Goal: Information Seeking & Learning: Learn about a topic

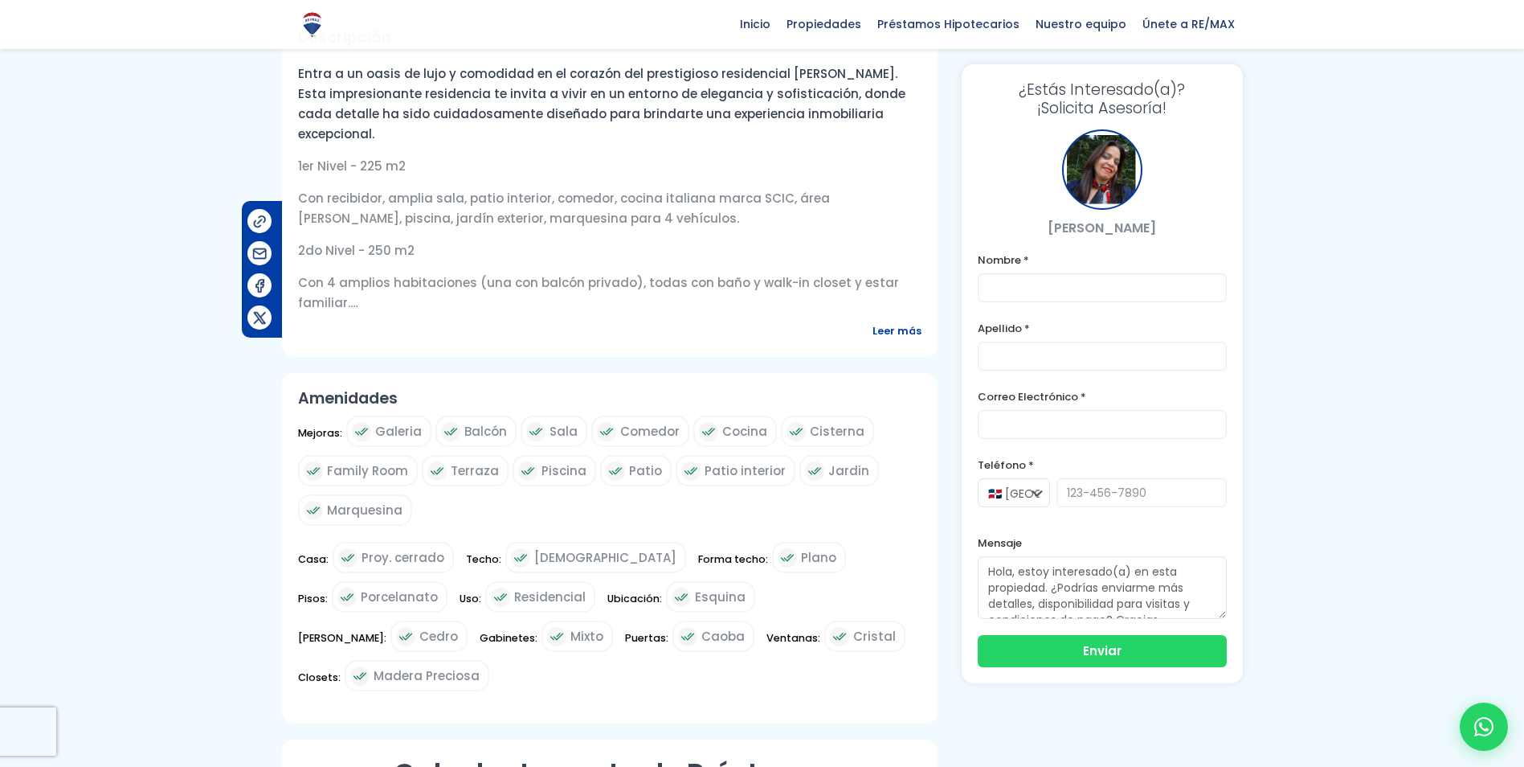
scroll to position [562, 0]
click at [892, 340] on span "Leer más" at bounding box center [897, 330] width 49 height 20
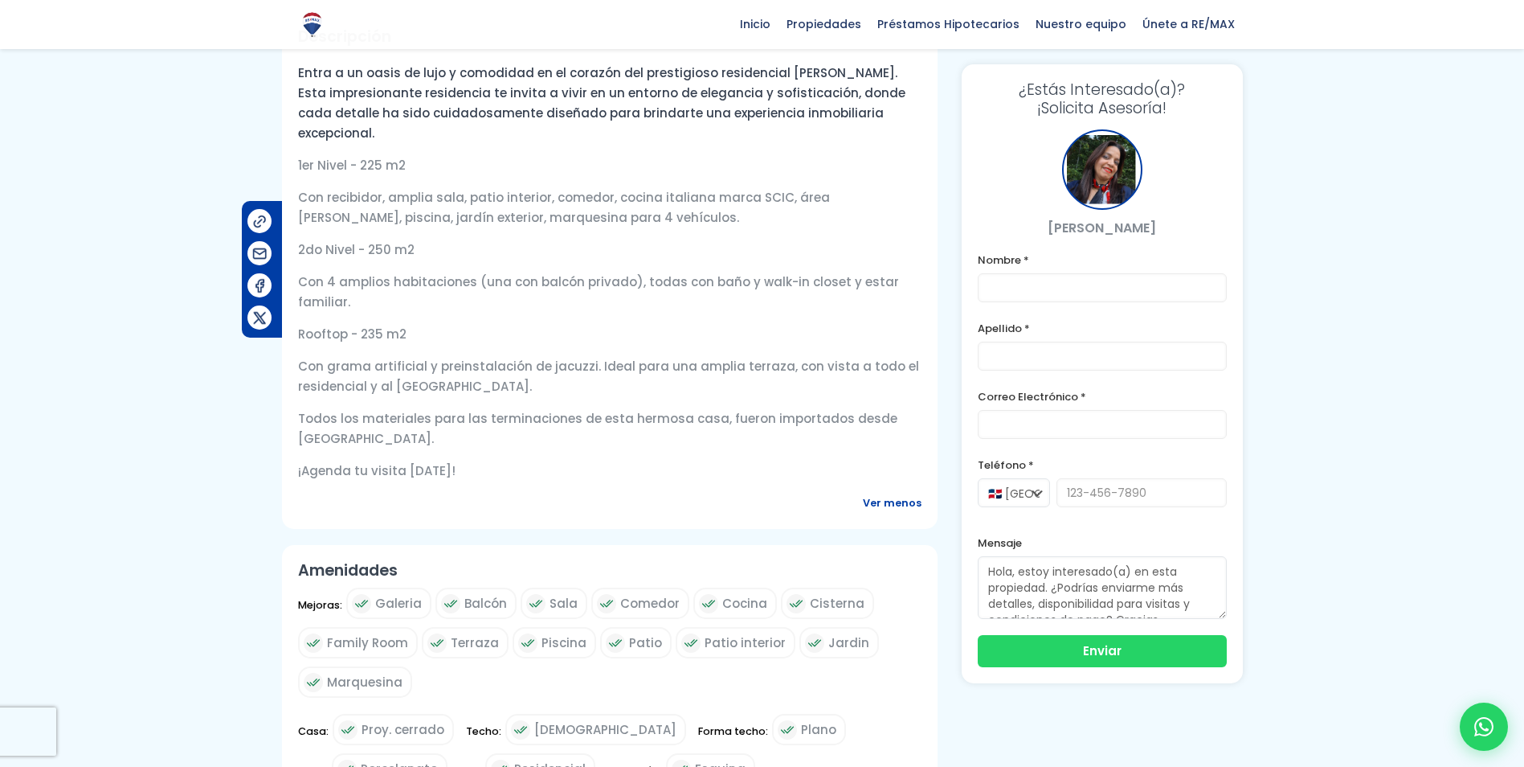
click at [885, 493] on span "Ver menos" at bounding box center [892, 503] width 59 height 20
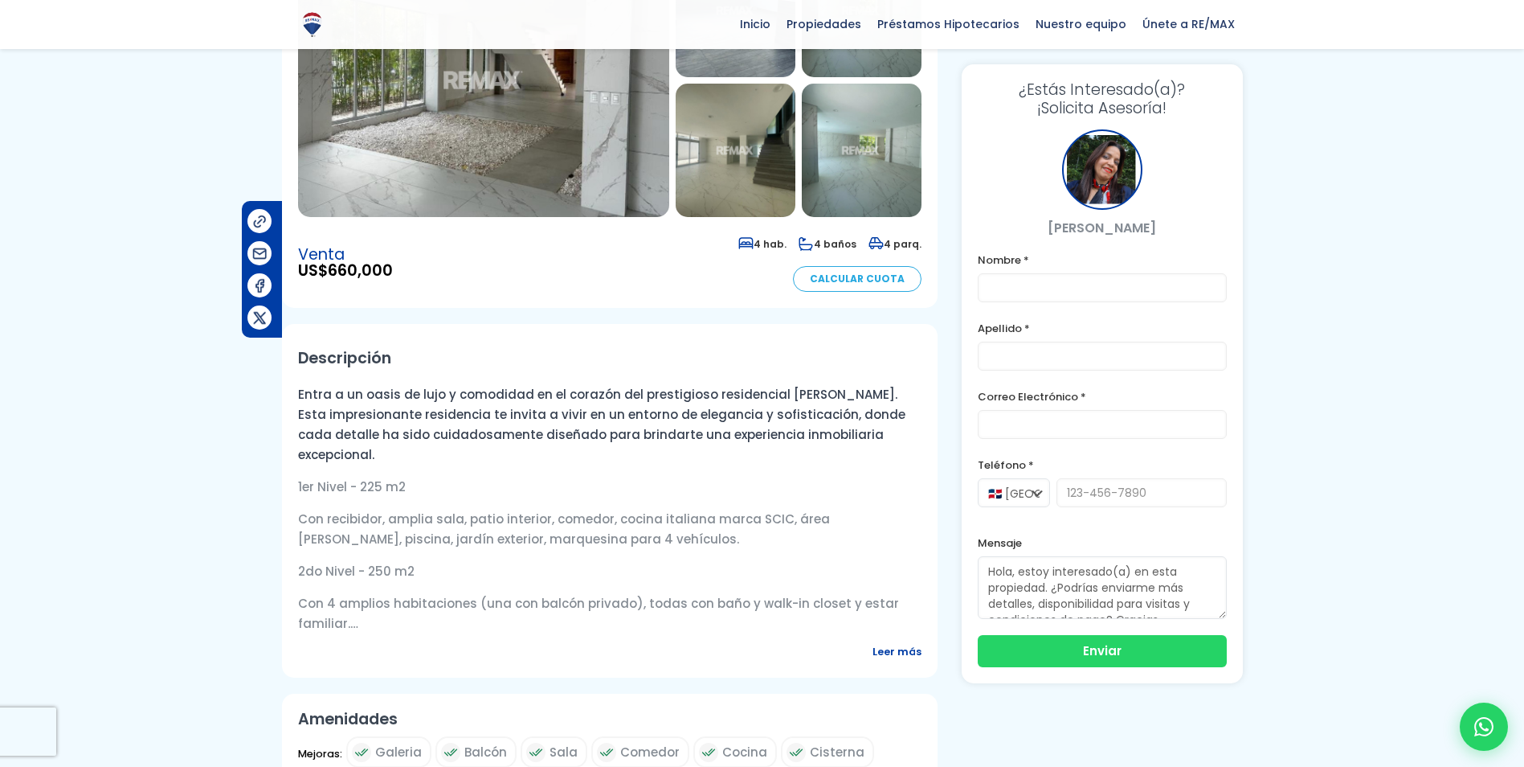
scroll to position [0, 0]
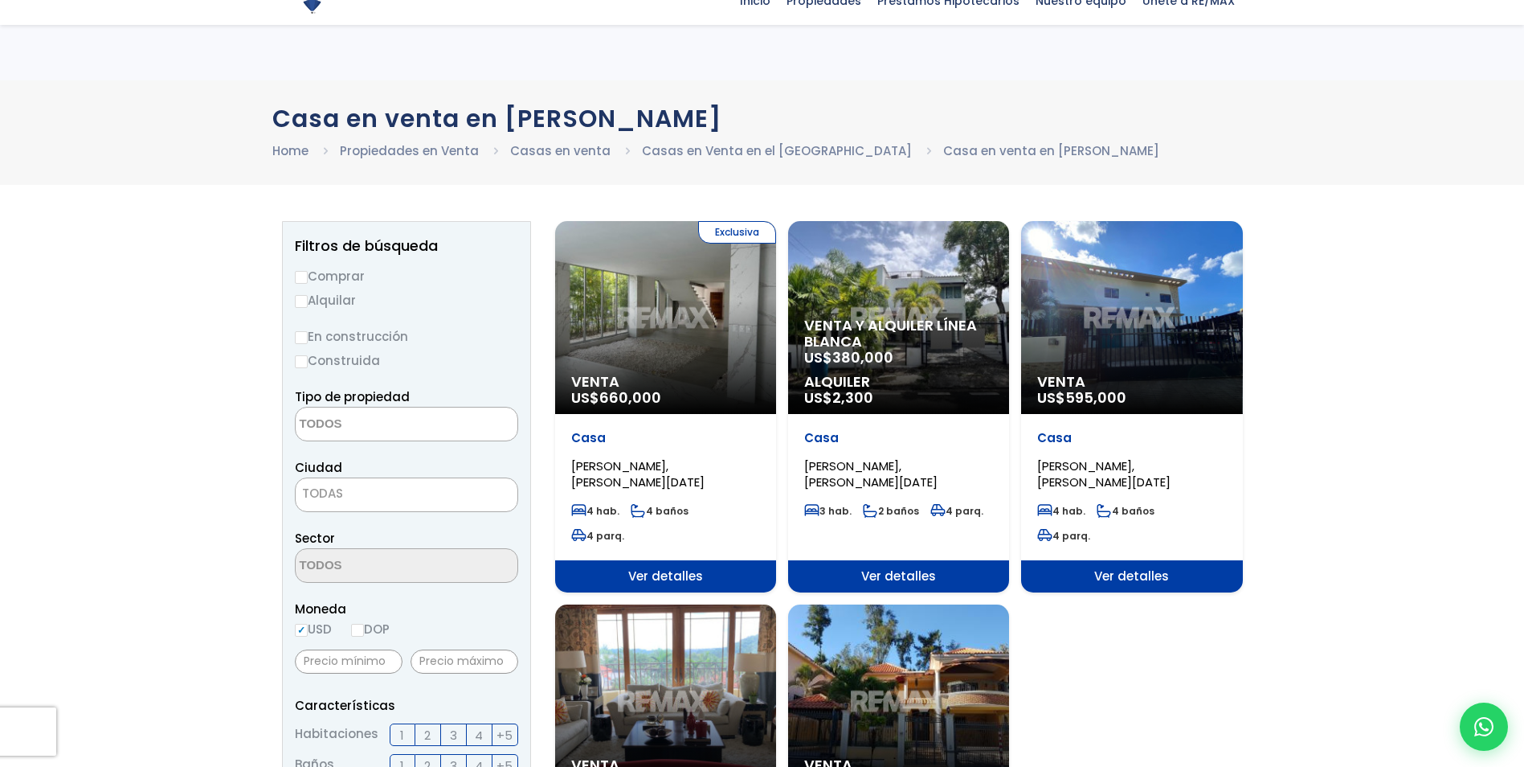
select select
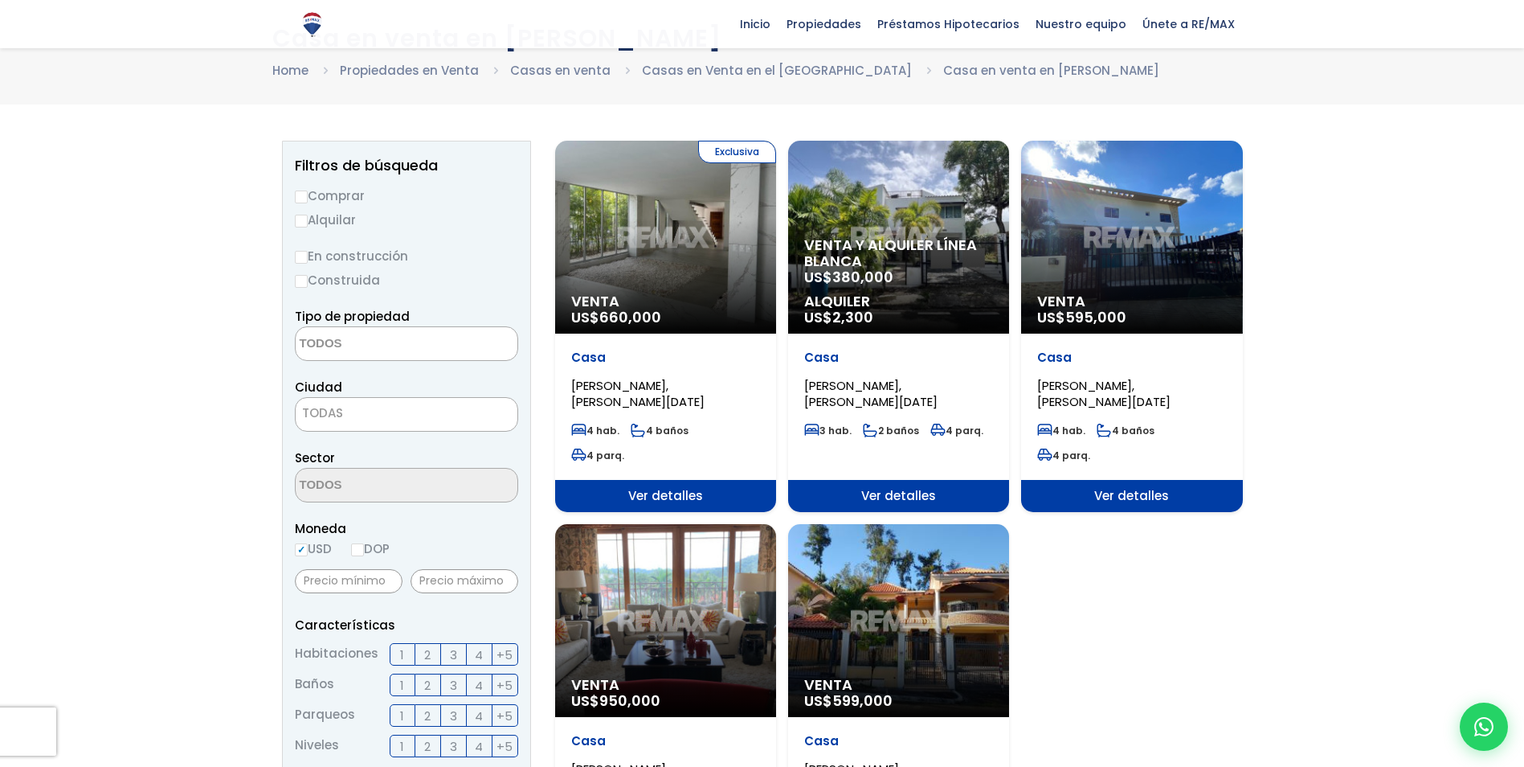
click at [918, 392] on span "[PERSON_NAME], [PERSON_NAME][DATE]" at bounding box center [870, 393] width 133 height 33
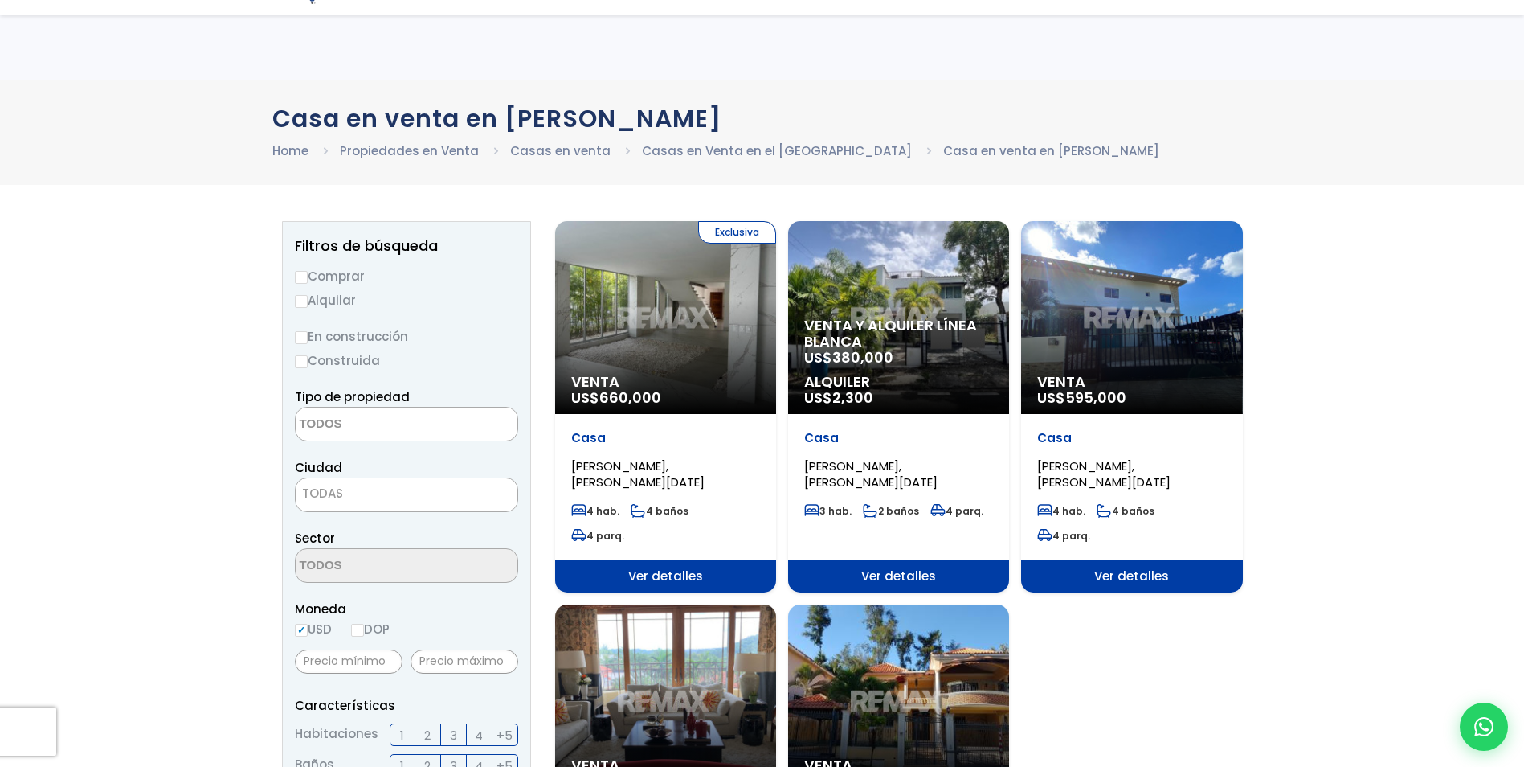
select select
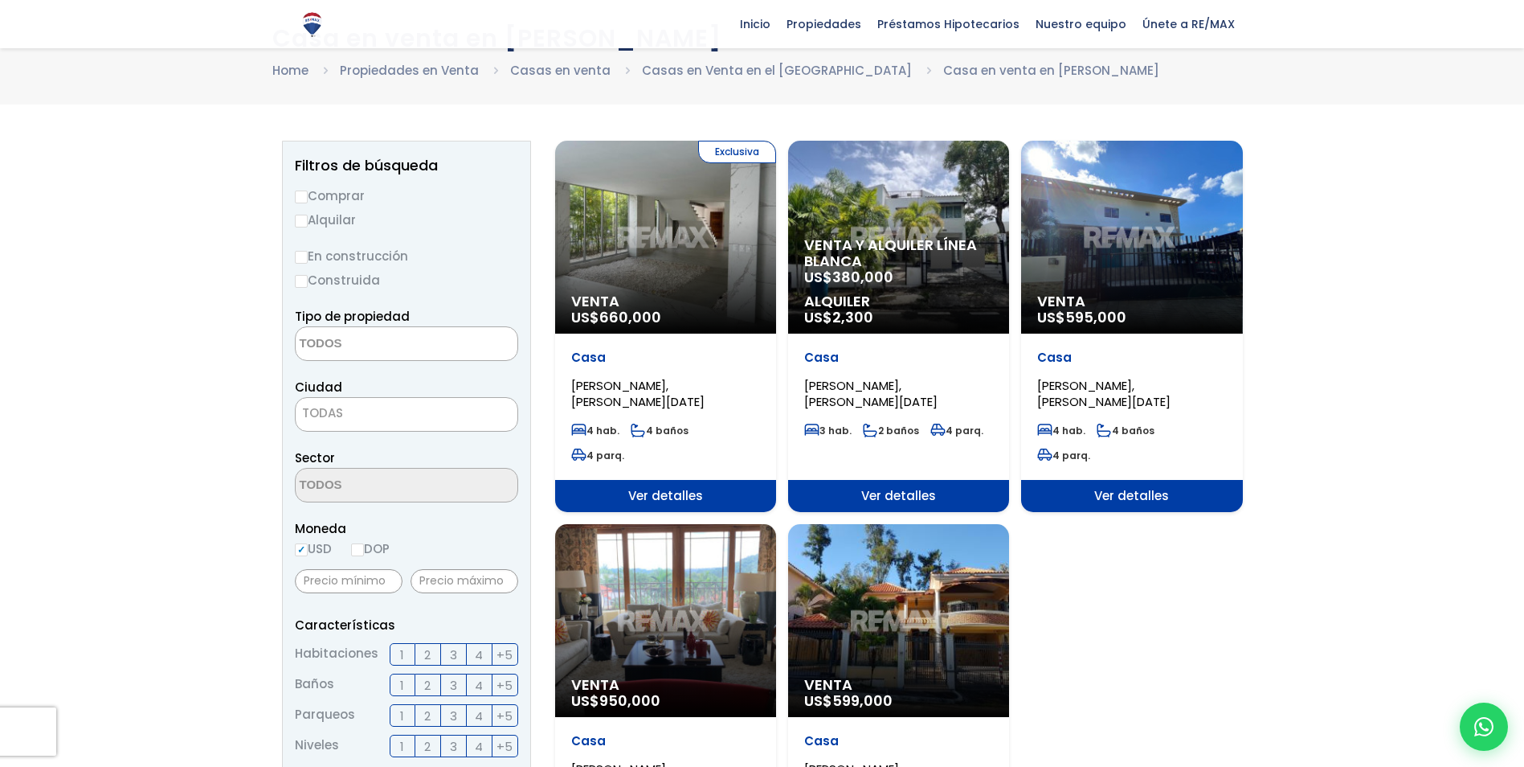
click at [1069, 387] on span "[PERSON_NAME], [PERSON_NAME][DATE]" at bounding box center [1103, 393] width 133 height 33
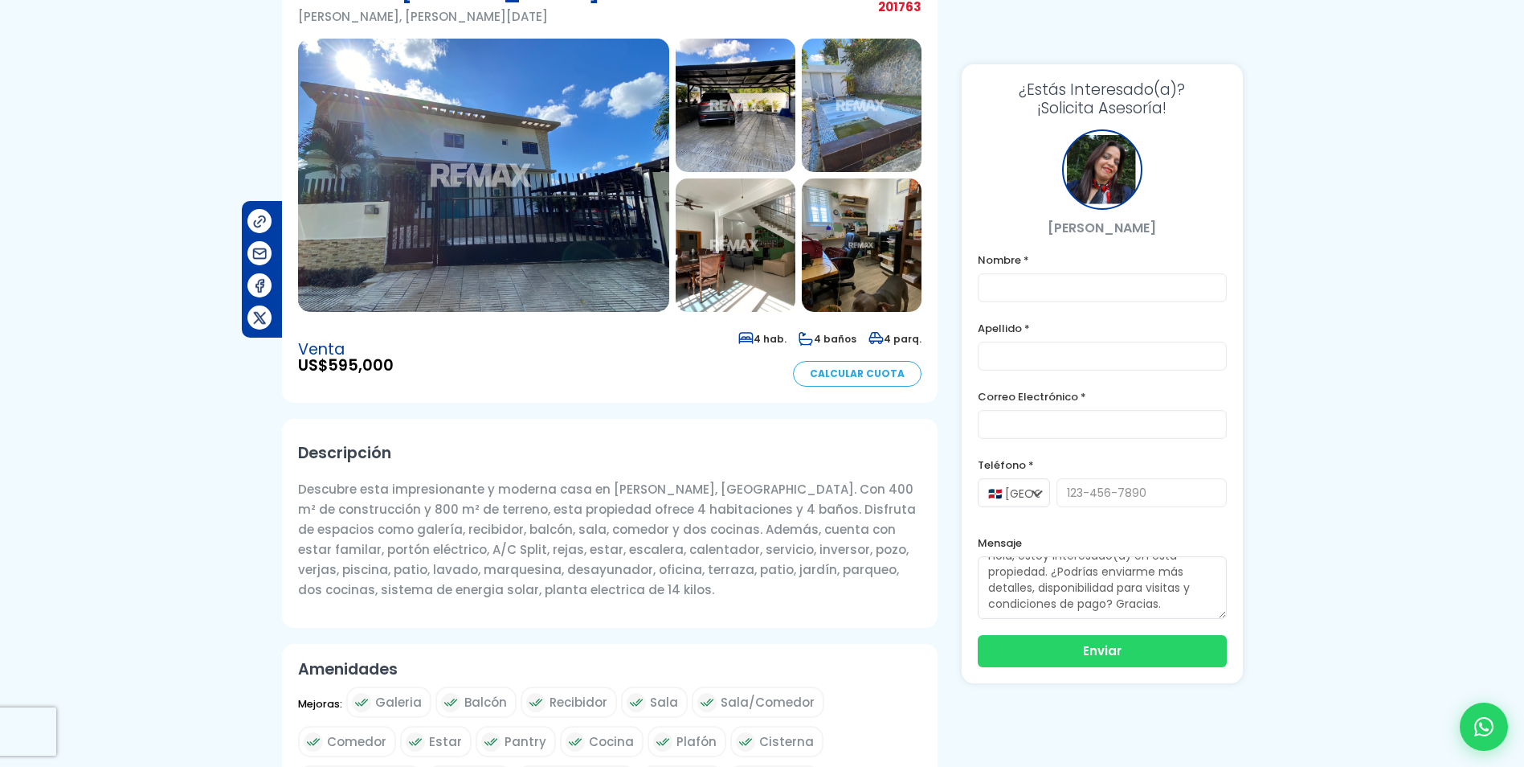
scroll to position [80, 0]
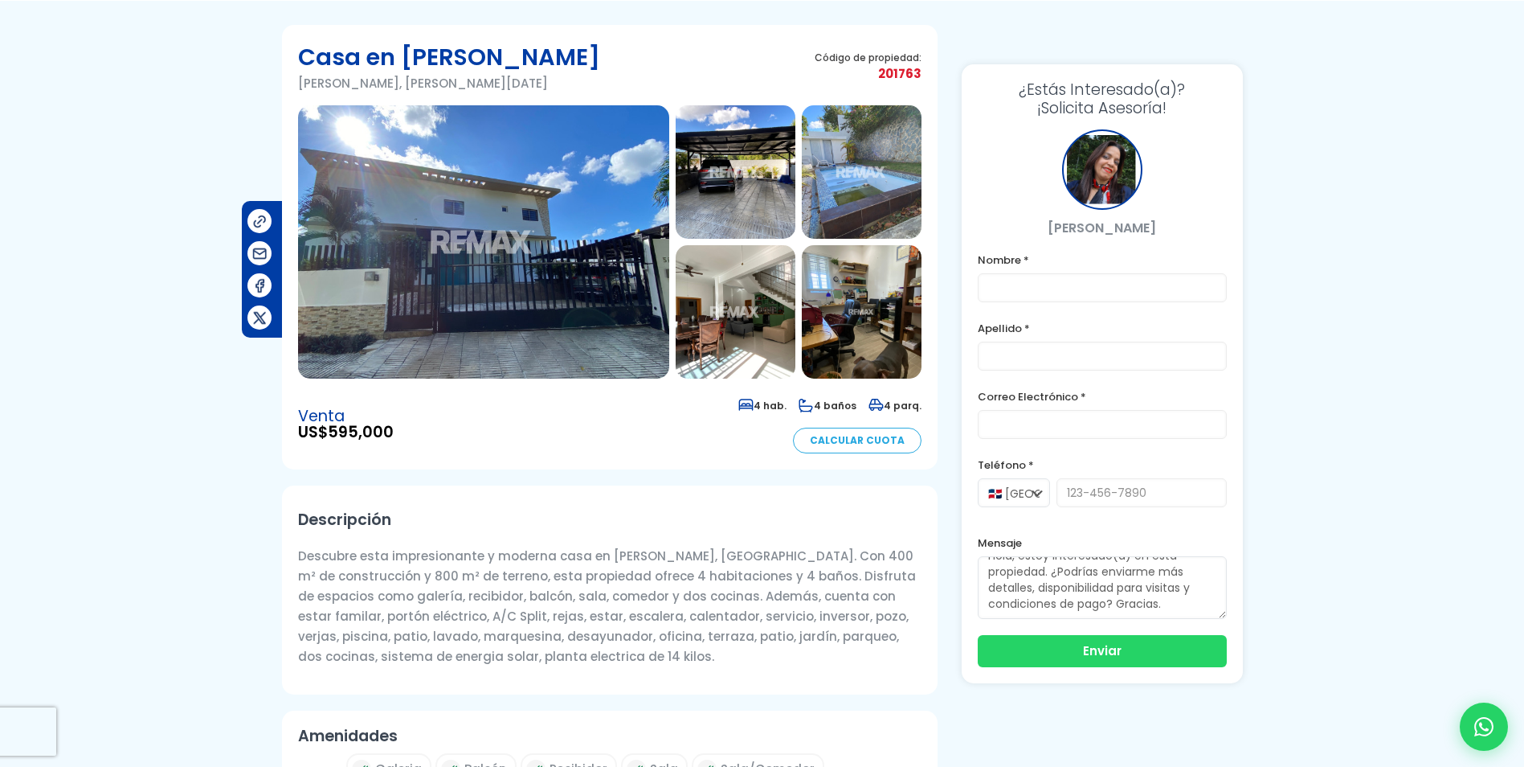
drag, startPoint x: 1157, startPoint y: 228, endPoint x: 1052, endPoint y: 234, distance: 105.4
click at [1052, 234] on p "[PERSON_NAME]" at bounding box center [1102, 228] width 249 height 20
copy p "[PERSON_NAME]"
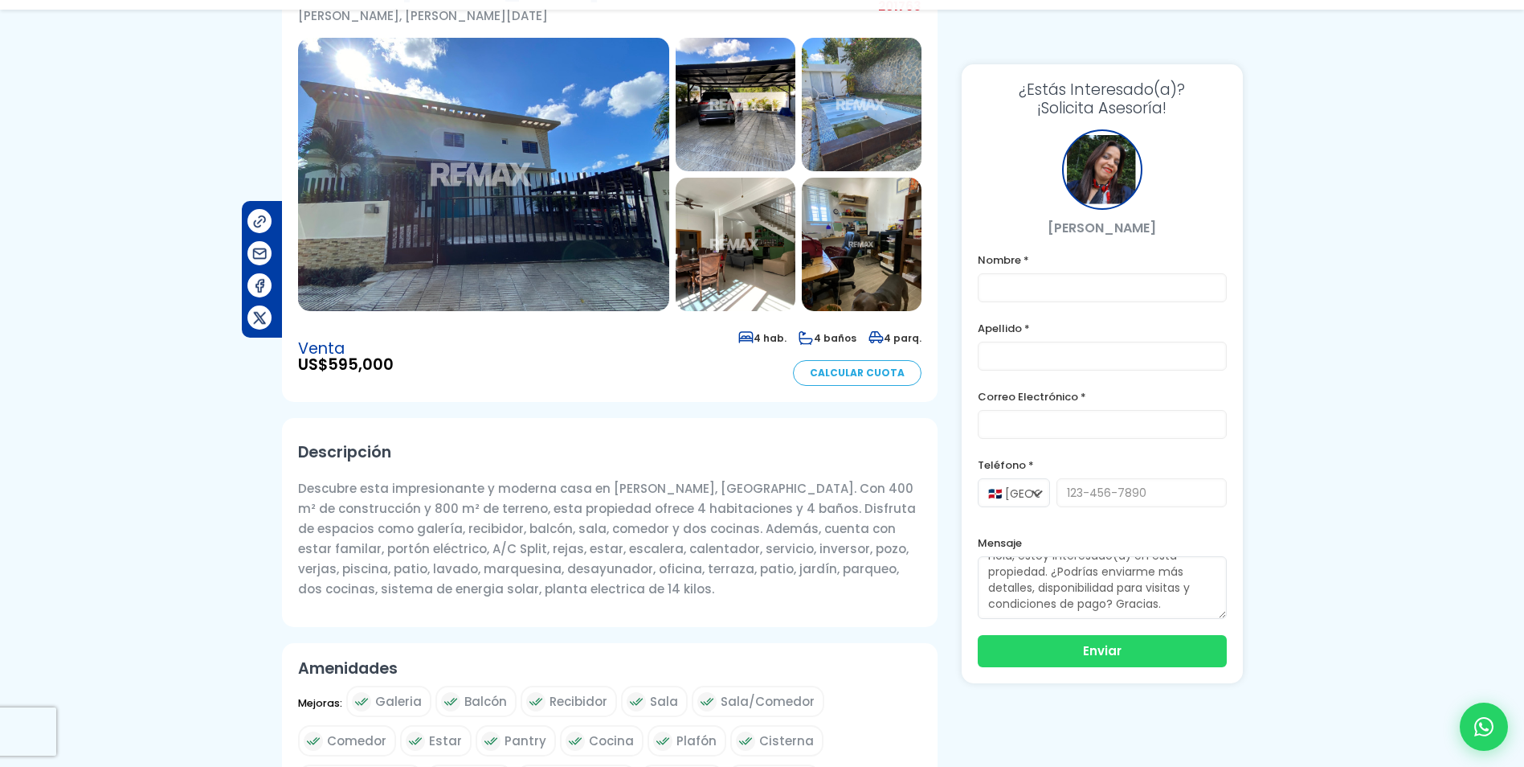
scroll to position [161, 0]
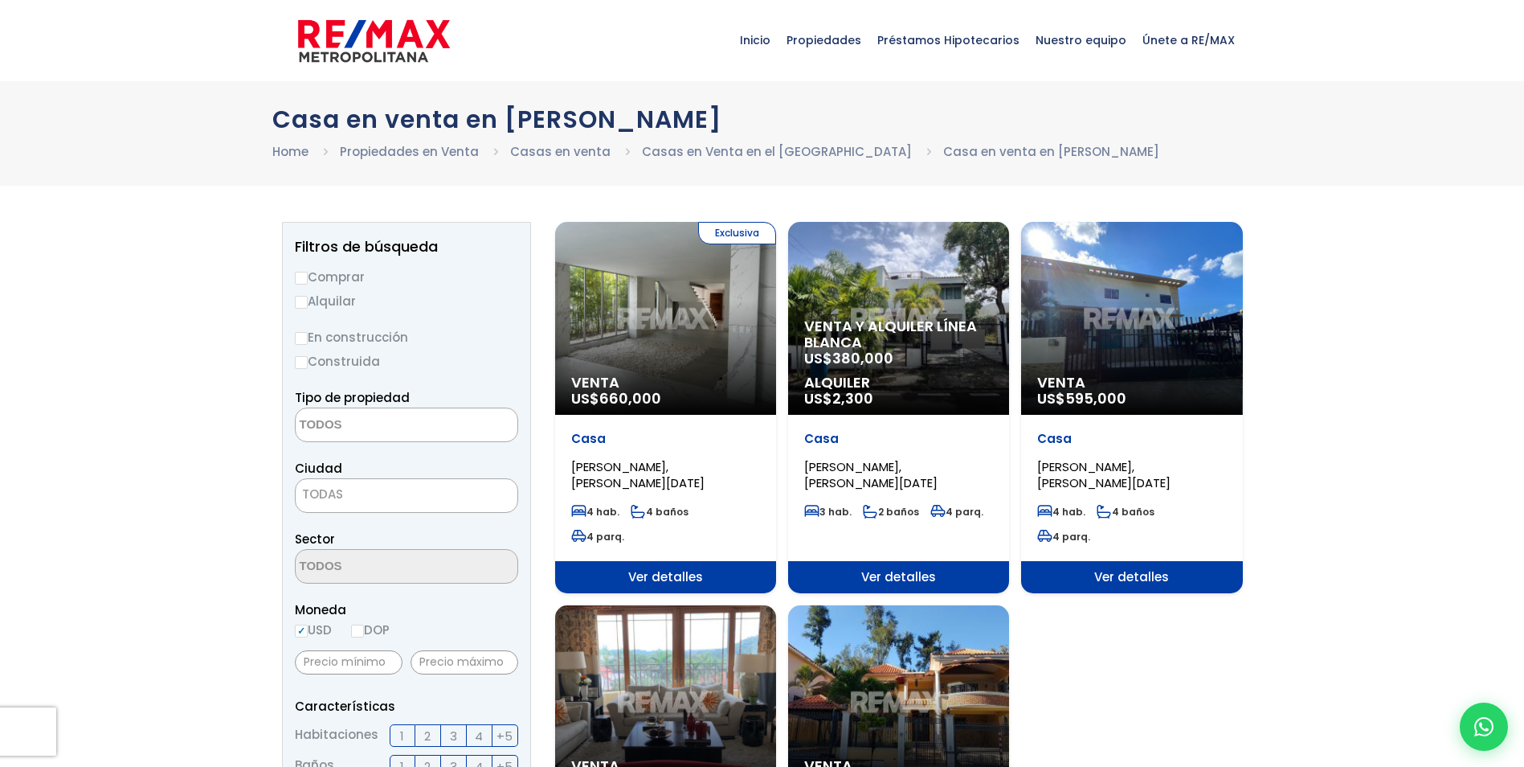
select select
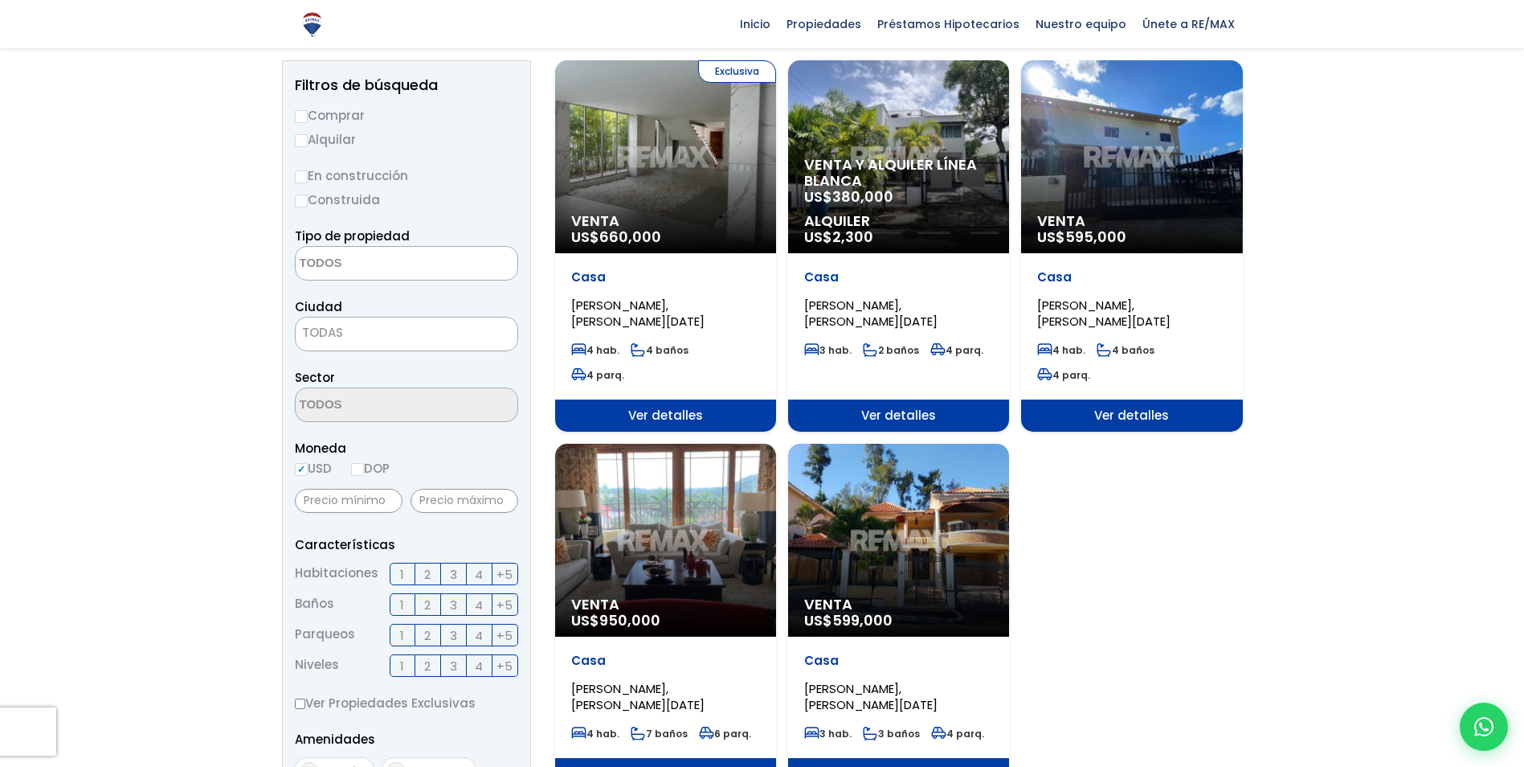
scroll to position [241, 0]
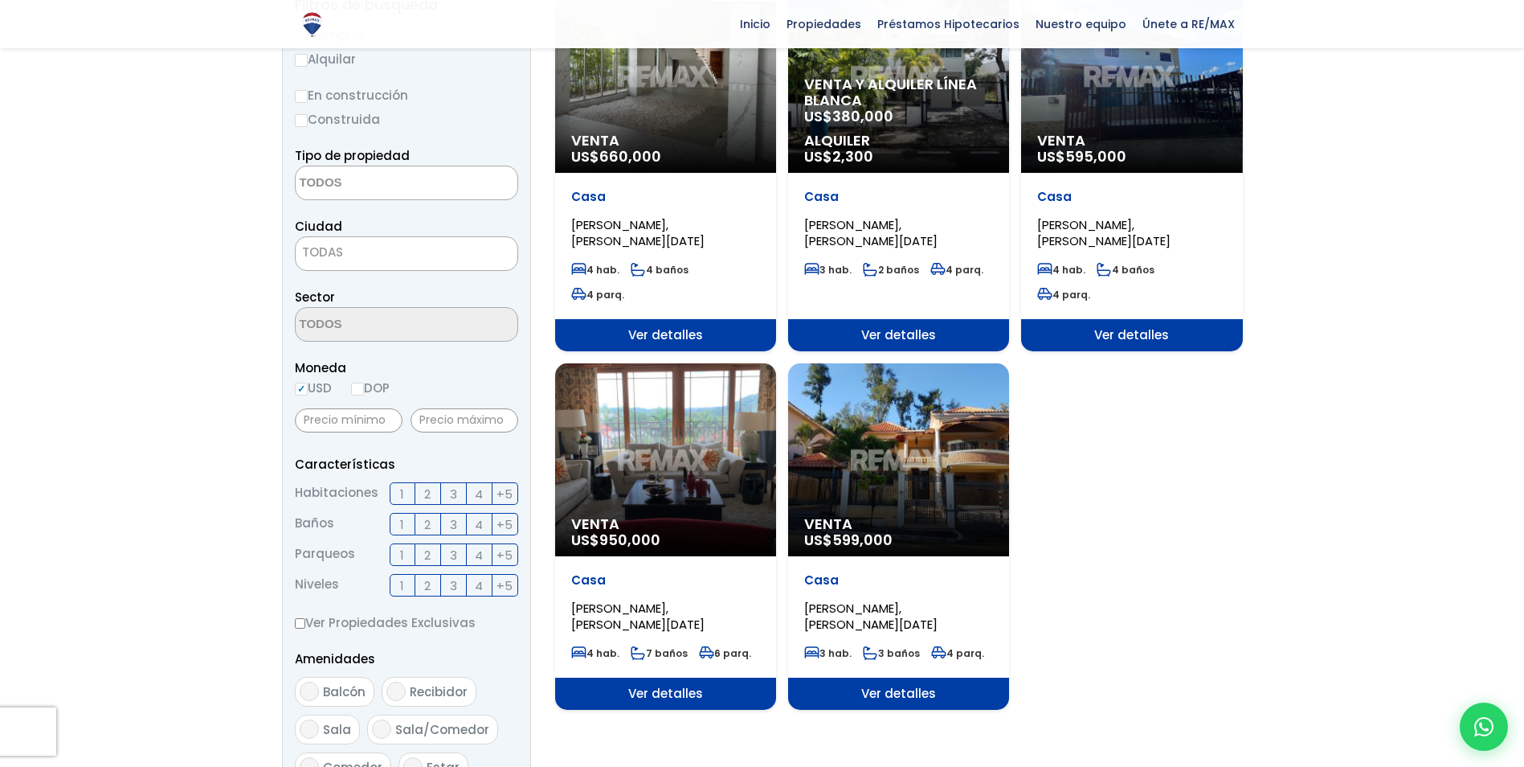
click at [660, 599] on span "ISABEL VILLAS, SANTO DOMINGO DE GUZMÁN" at bounding box center [637, 615] width 133 height 33
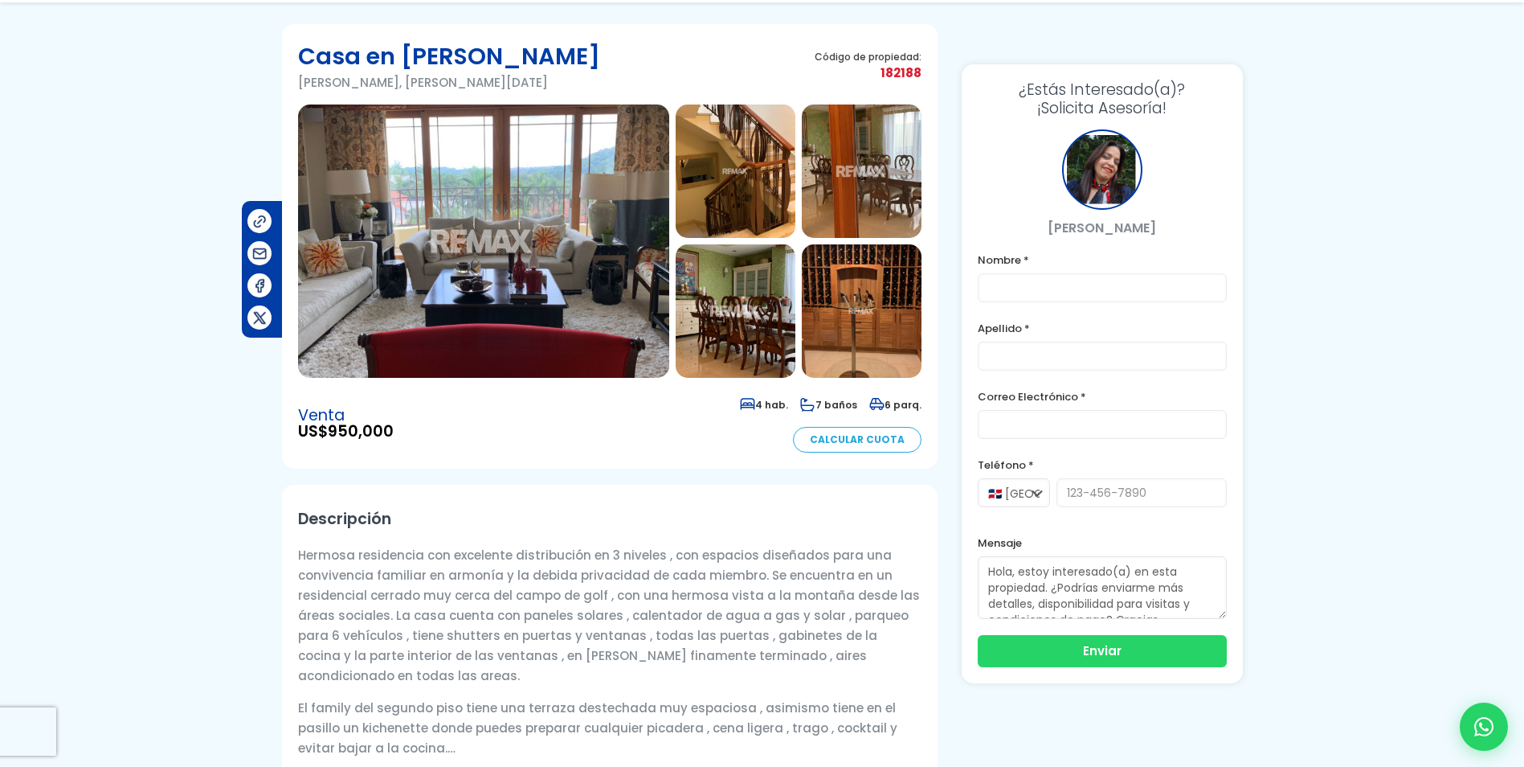
scroll to position [161, 0]
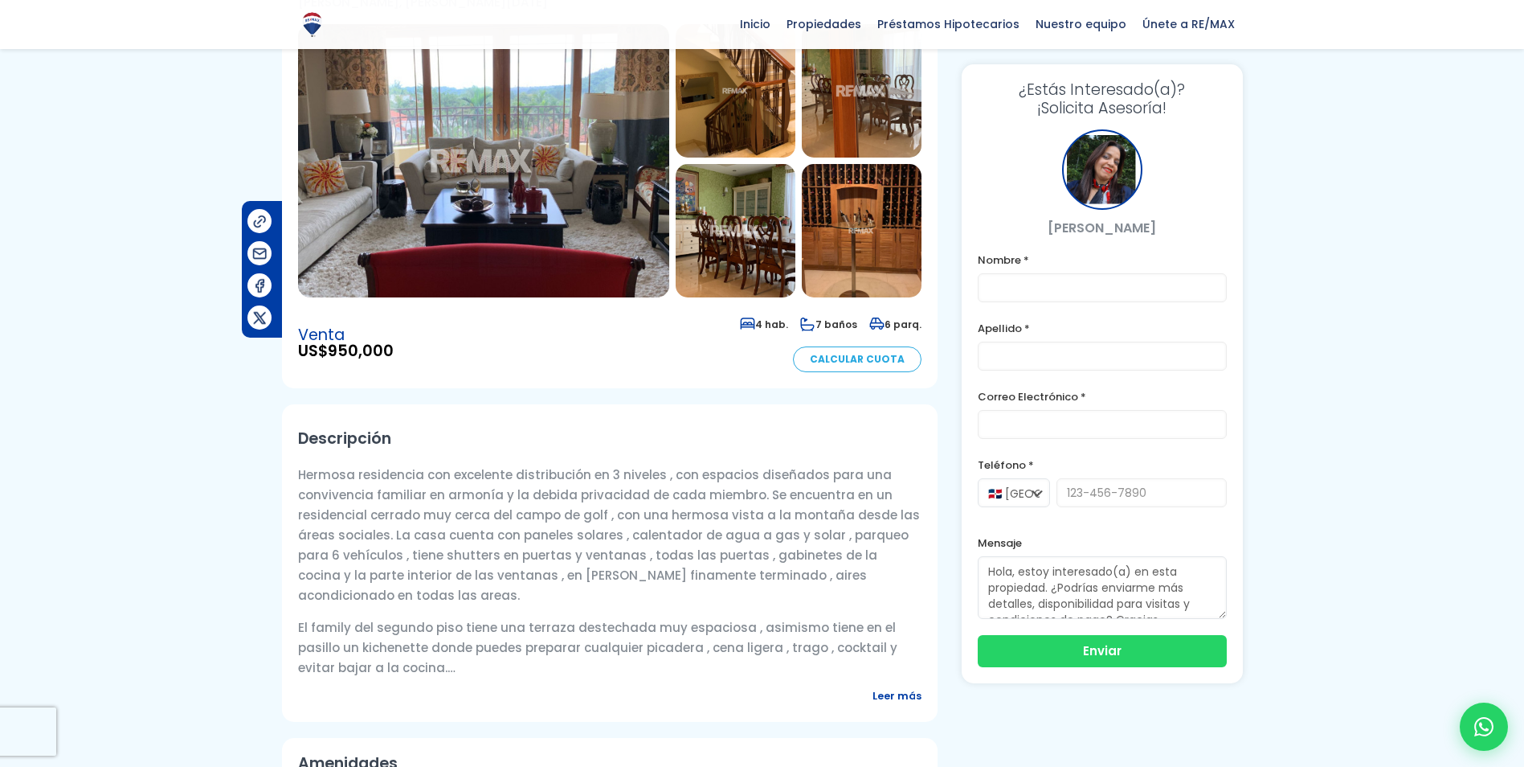
click at [901, 689] on span "Leer más" at bounding box center [897, 695] width 49 height 20
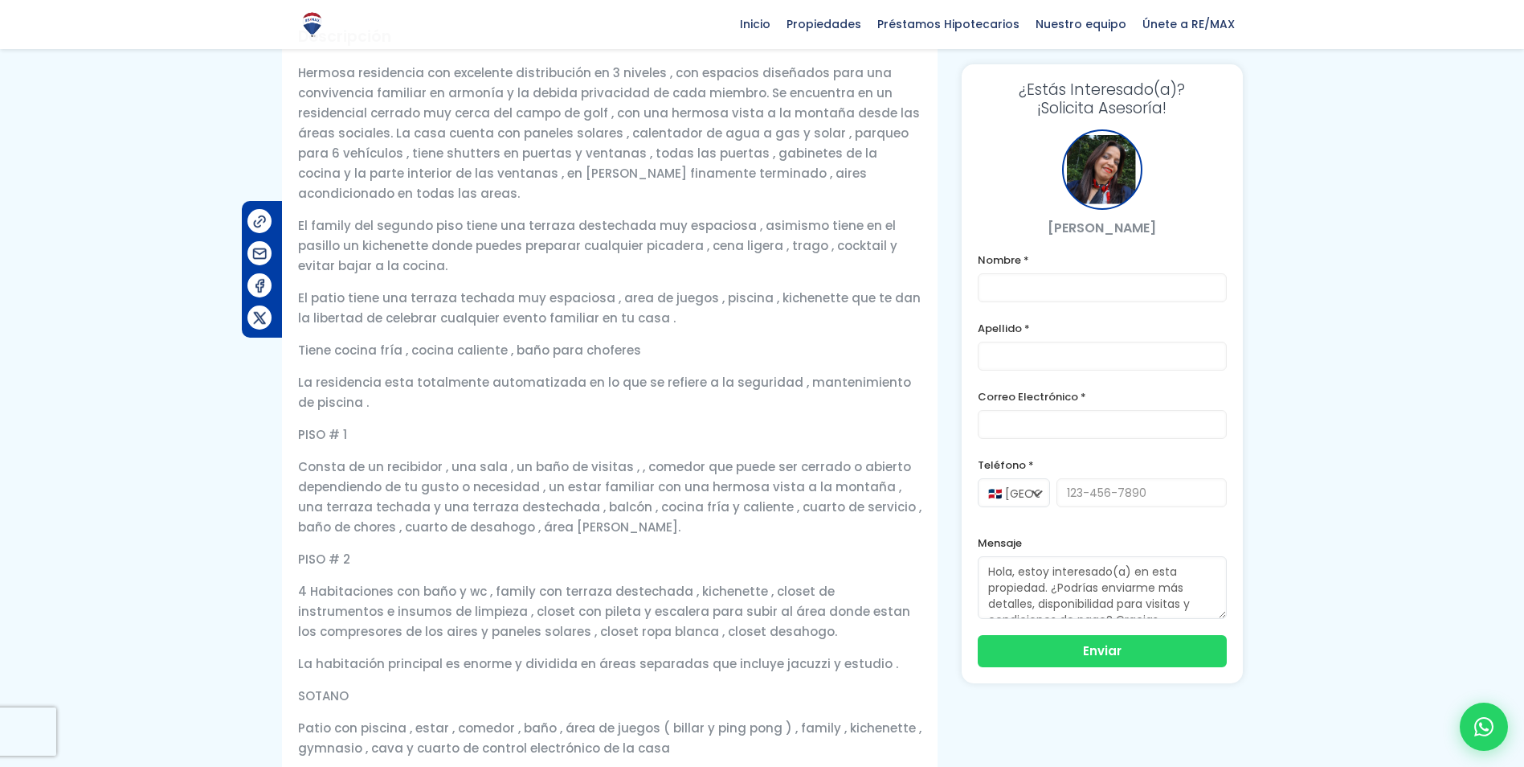
scroll to position [482, 0]
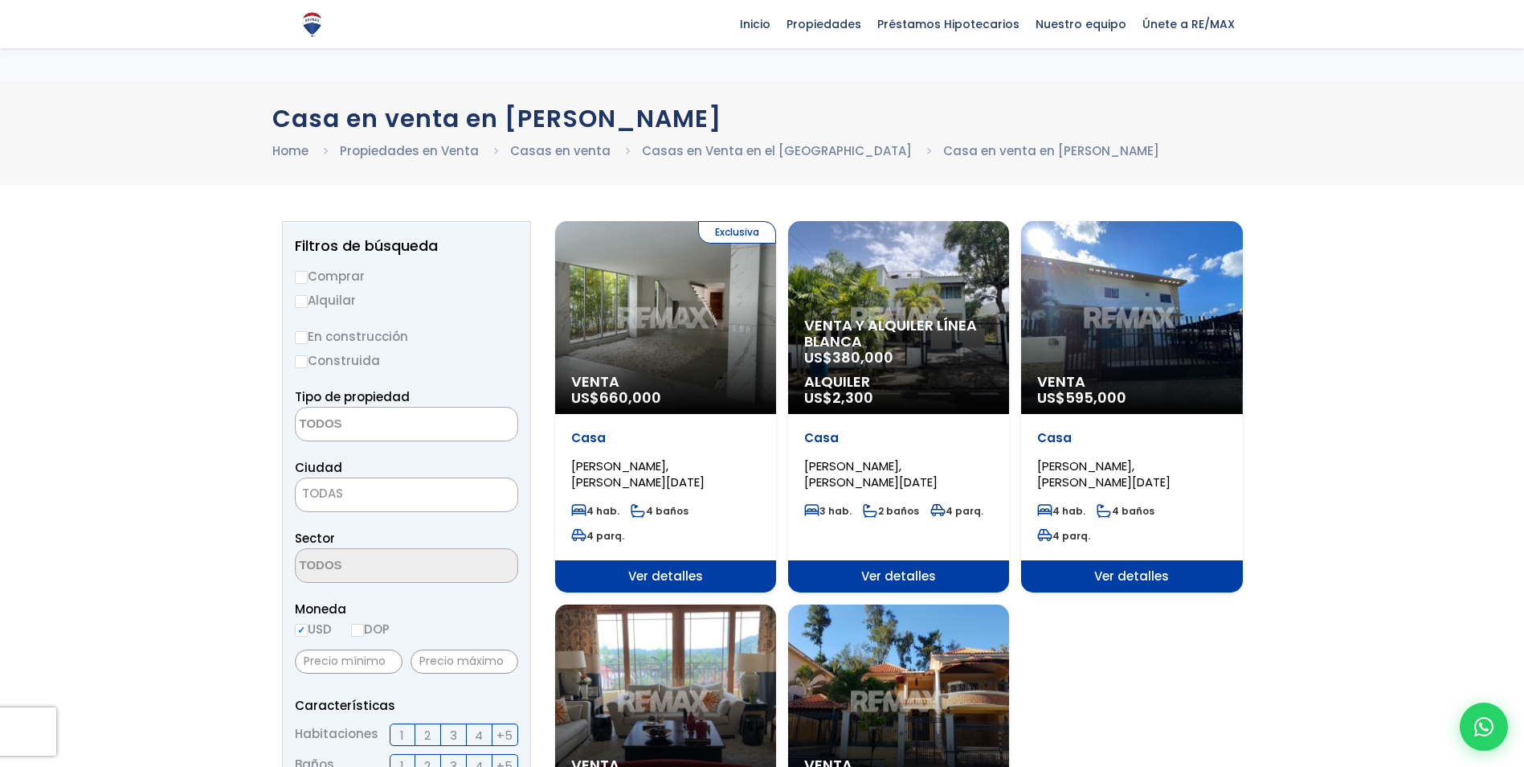
select select
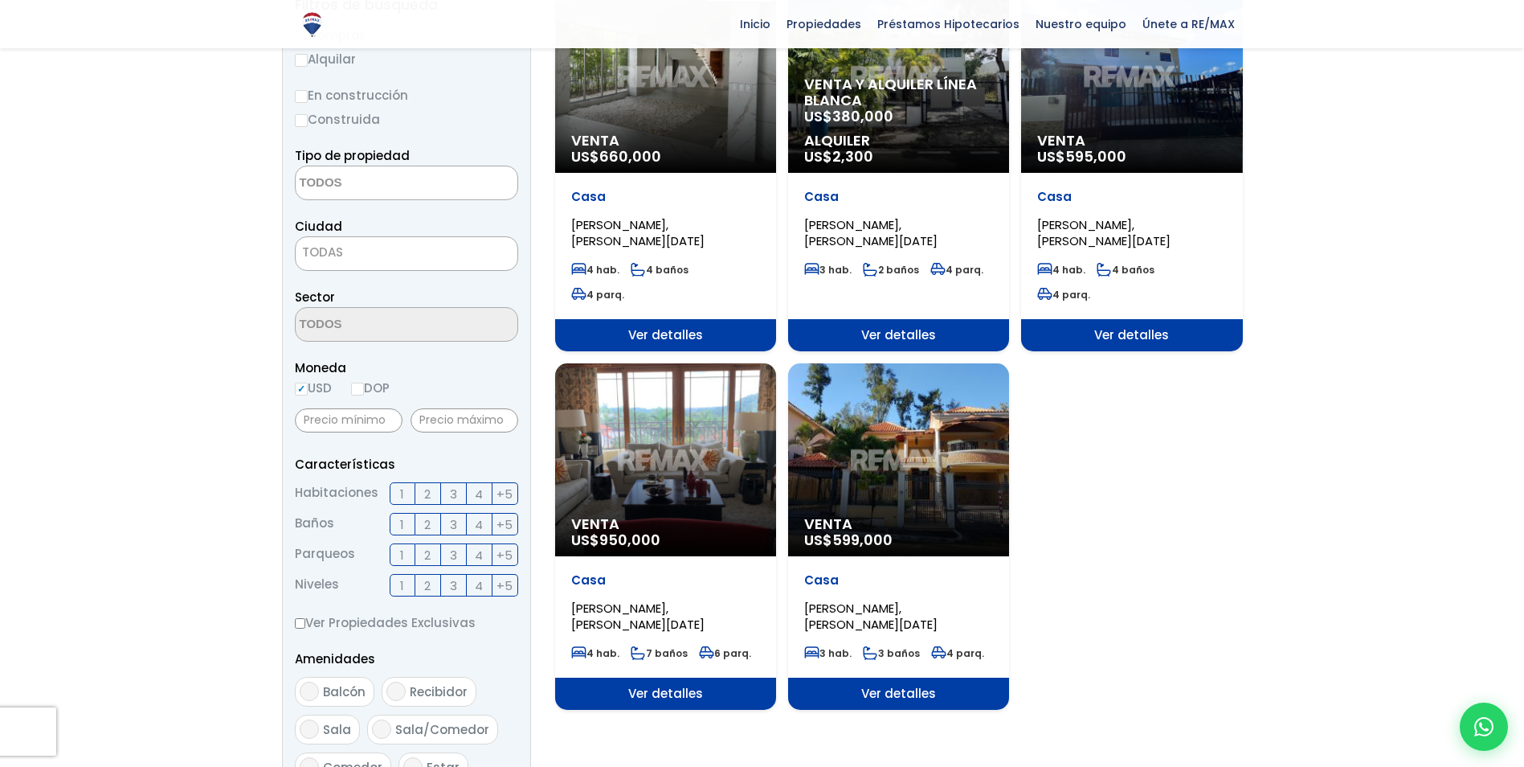
click at [896, 599] on span "[PERSON_NAME], [PERSON_NAME][DATE]" at bounding box center [870, 615] width 133 height 33
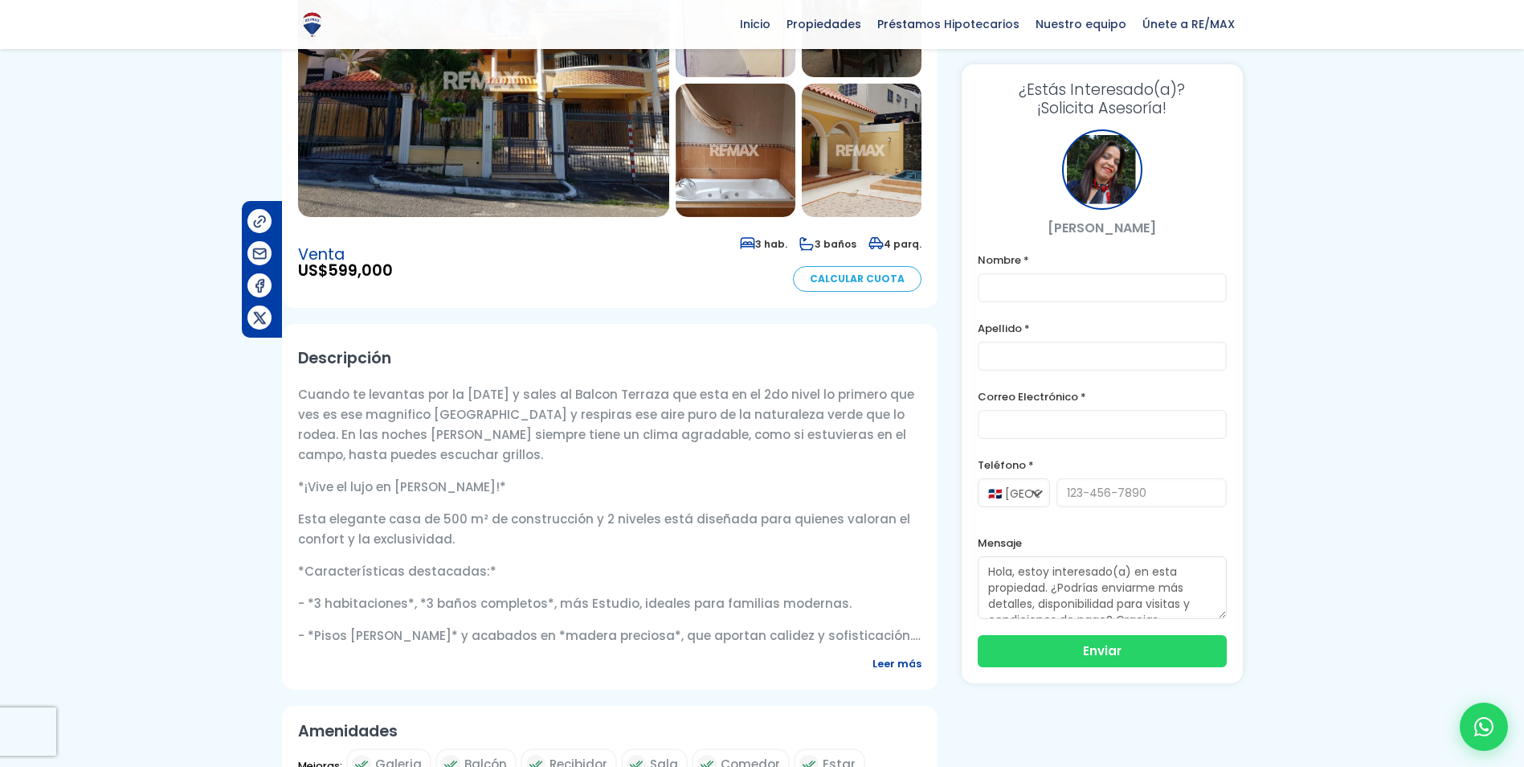
scroll to position [321, 0]
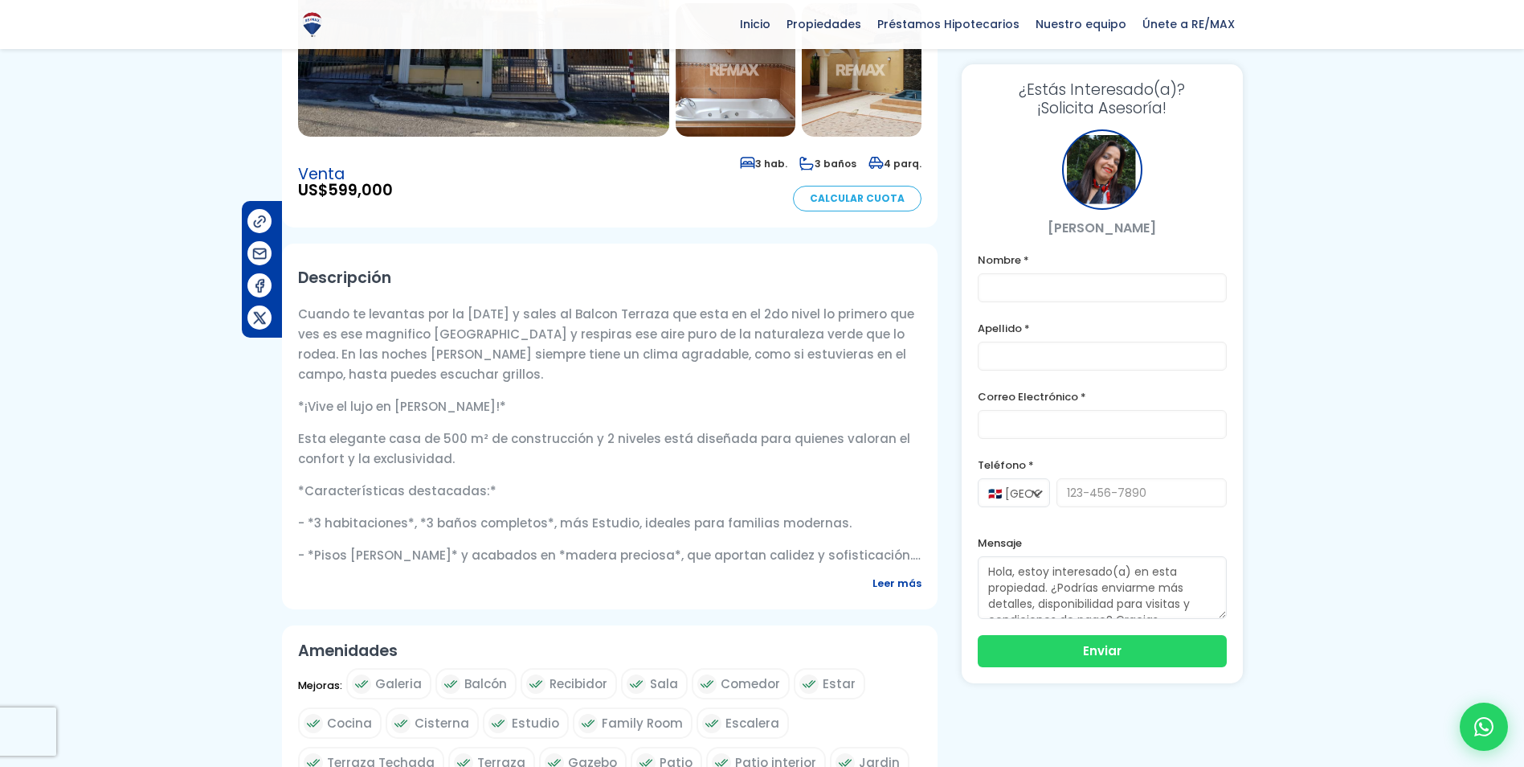
click at [899, 586] on span "Leer más" at bounding box center [897, 583] width 49 height 20
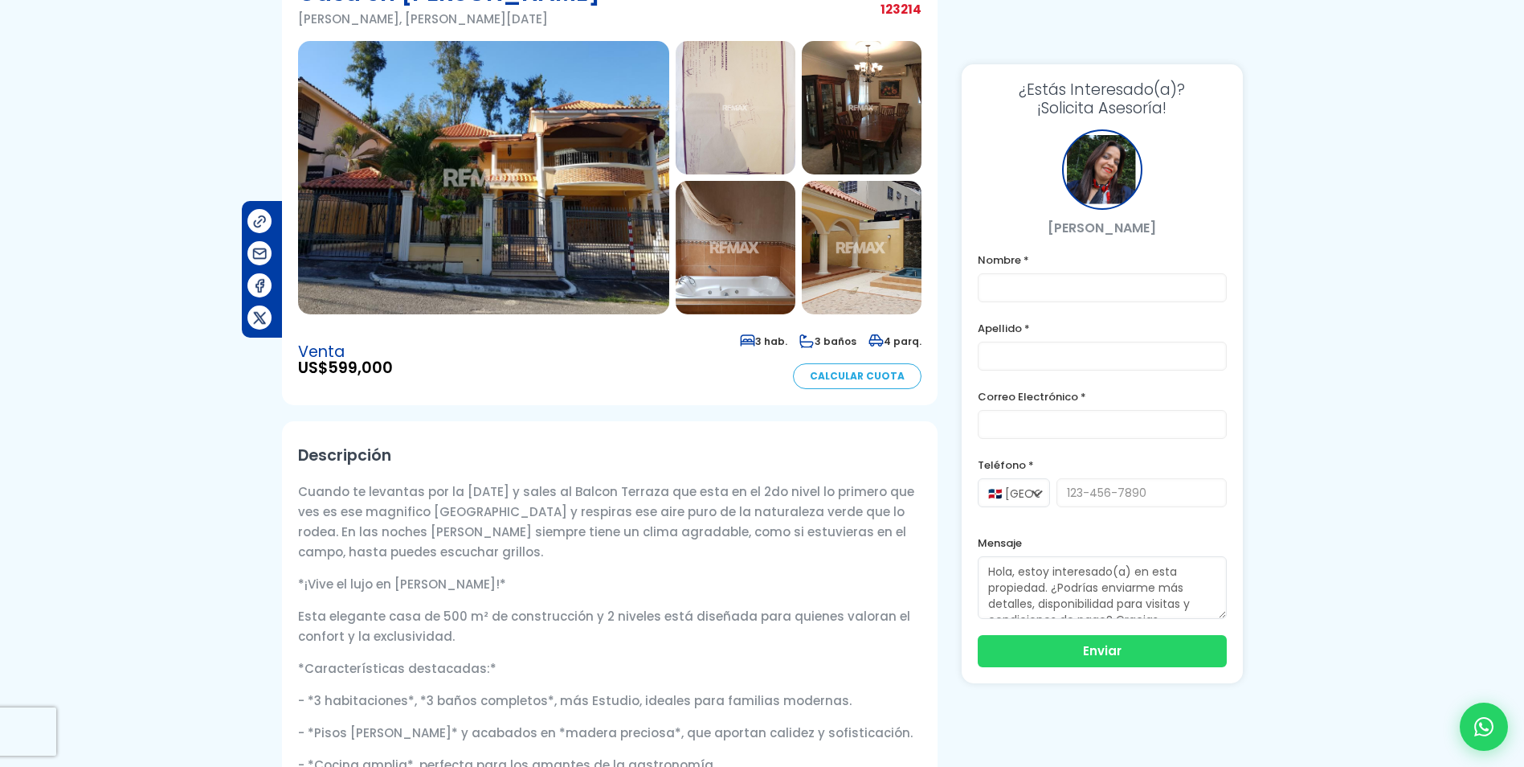
scroll to position [0, 0]
